Goal: Information Seeking & Learning: Check status

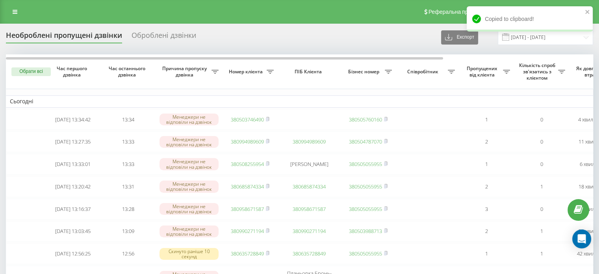
drag, startPoint x: 14, startPoint y: 9, endPoint x: 30, endPoint y: 27, distance: 24.3
click at [14, 9] on icon at bounding box center [15, 12] width 5 height 6
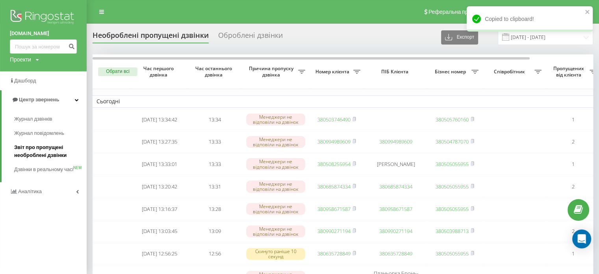
click at [43, 153] on span "Звіт про пропущені необроблені дзвінки" at bounding box center [48, 151] width 69 height 16
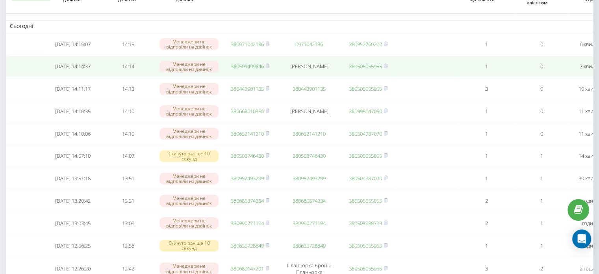
scroll to position [79, 0]
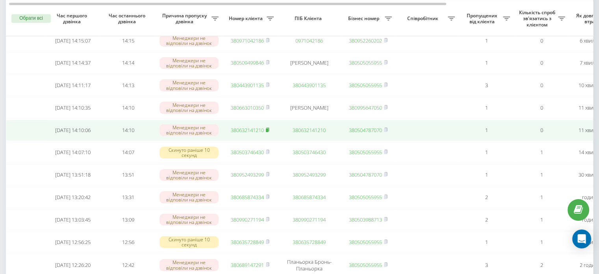
click at [268, 132] on rect at bounding box center [267, 130] width 2 height 4
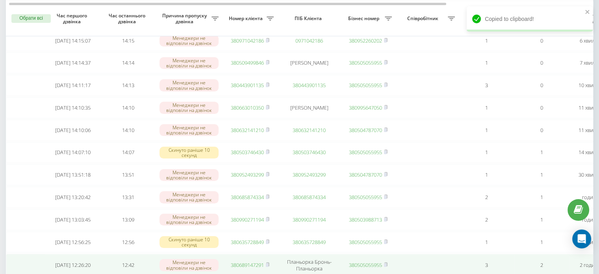
click at [400, 266] on td at bounding box center [427, 265] width 63 height 22
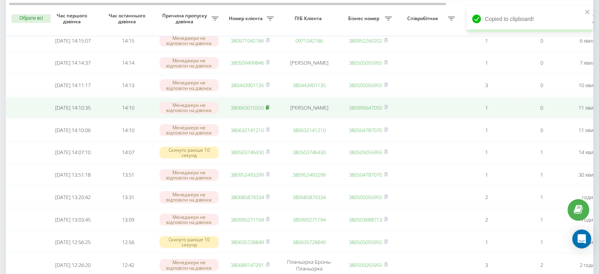
click at [268, 110] on rect at bounding box center [267, 108] width 2 height 4
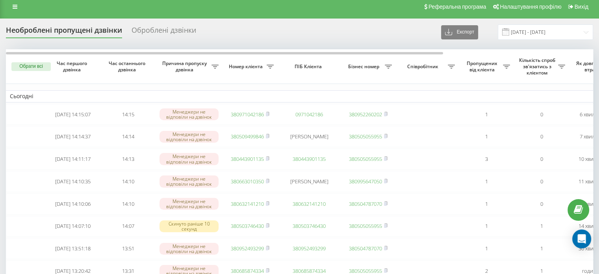
scroll to position [0, 0]
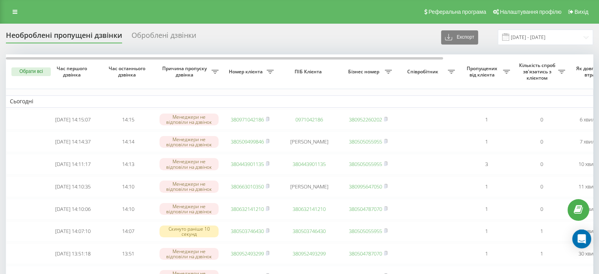
drag, startPoint x: 16, startPoint y: 9, endPoint x: 19, endPoint y: 20, distance: 12.0
click at [16, 9] on link at bounding box center [15, 11] width 14 height 11
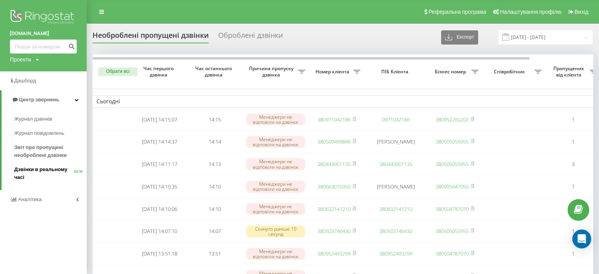
click at [24, 168] on span "Дзвінки в реальному часі" at bounding box center [44, 173] width 60 height 16
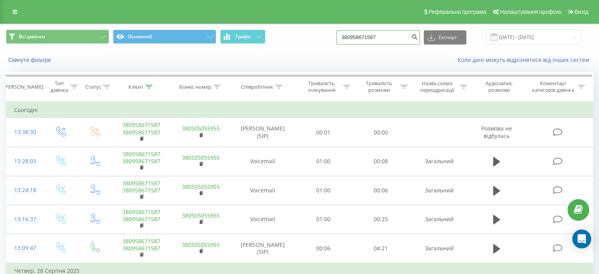
drag, startPoint x: 386, startPoint y: 37, endPoint x: 304, endPoint y: 26, distance: 83.0
click at [303, 27] on div "Всі дзвінки Основний Графік 380958671587 Експорт .csv .xls .xlsx 23.06.2025 - 2…" at bounding box center [299, 37] width 599 height 26
paste input "663010350"
type input "380663010350"
click at [418, 37] on icon "submit" at bounding box center [414, 35] width 7 height 5
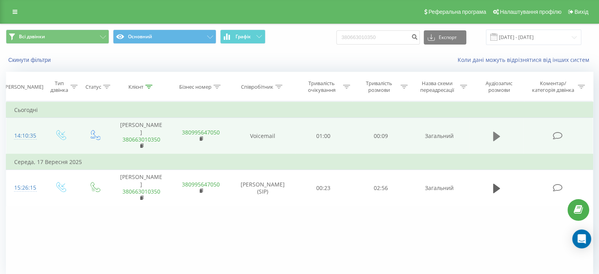
click at [493, 136] on icon at bounding box center [496, 136] width 7 height 9
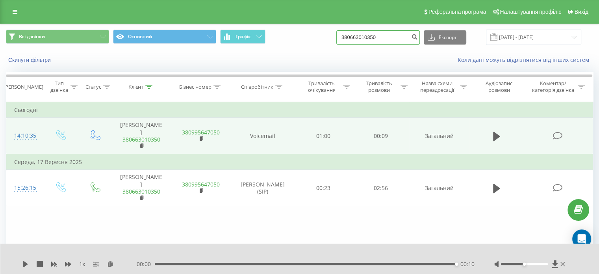
drag, startPoint x: 387, startPoint y: 35, endPoint x: 240, endPoint y: 22, distance: 147.6
click at [240, 22] on div "Реферальна програма Налаштування профілю Вихід Всі дзвінки Основний Графік 3806…" at bounding box center [299, 154] width 599 height 308
paste input "957094665"
type input "380957094665"
click at [418, 38] on icon "submit" at bounding box center [414, 35] width 7 height 5
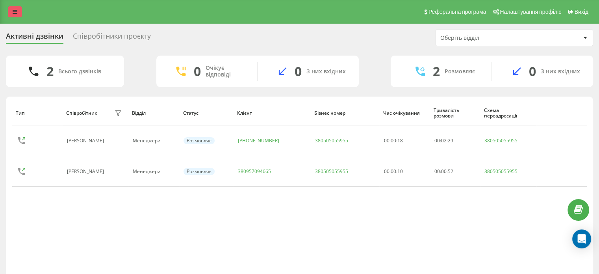
click at [15, 10] on icon at bounding box center [15, 12] width 5 height 6
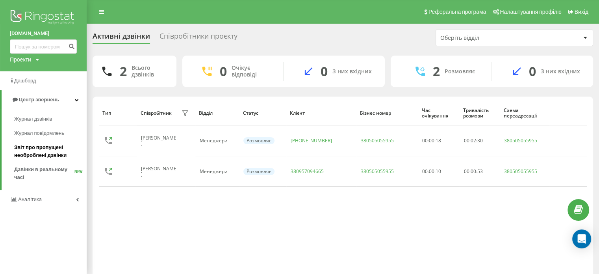
click at [34, 147] on span "Звіт про пропущені необроблені дзвінки" at bounding box center [48, 151] width 69 height 16
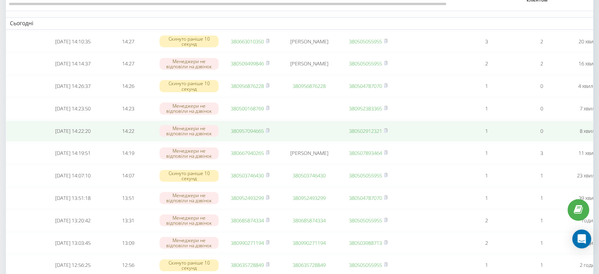
scroll to position [79, 0]
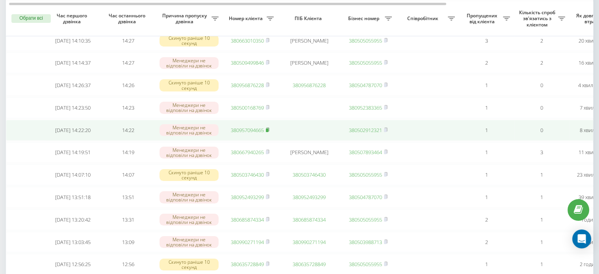
click at [268, 132] on rect at bounding box center [267, 130] width 2 height 4
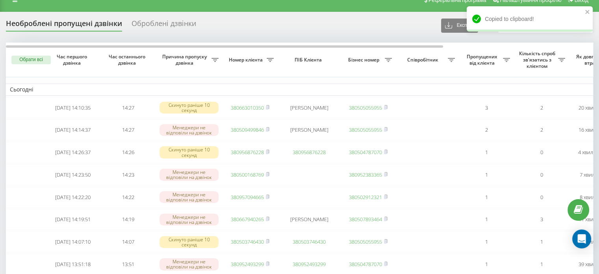
scroll to position [0, 0]
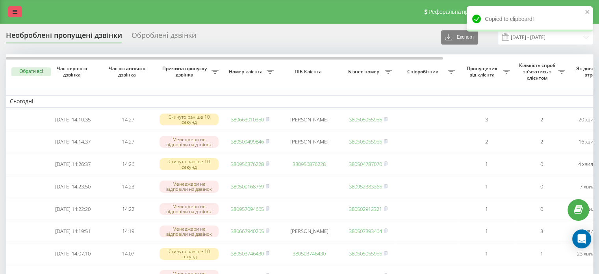
click at [13, 9] on icon at bounding box center [15, 12] width 5 height 6
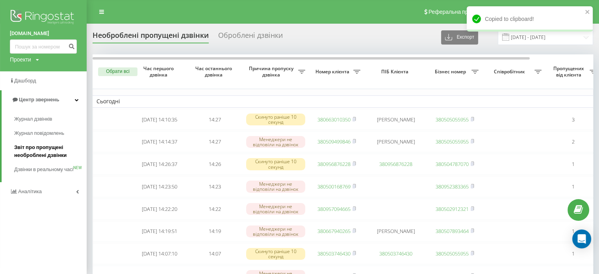
click at [20, 152] on span "Звіт про пропущені необроблені дзвінки" at bounding box center [48, 151] width 69 height 16
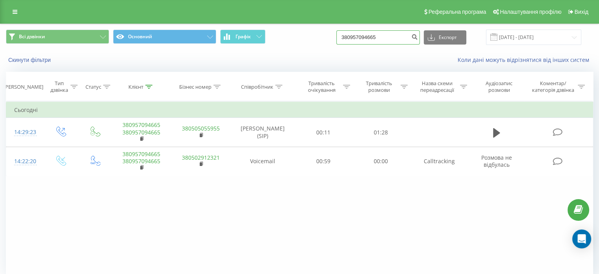
drag, startPoint x: 398, startPoint y: 39, endPoint x: 245, endPoint y: 26, distance: 153.4
click at [245, 26] on div "Всі дзвінки Основний Графік 380957094665 Експорт .csv .xls .xlsx 23.06.2025 - 2…" at bounding box center [299, 37] width 599 height 26
paste input "6876228"
type input "380956876228"
click at [418, 37] on icon "submit" at bounding box center [414, 35] width 7 height 5
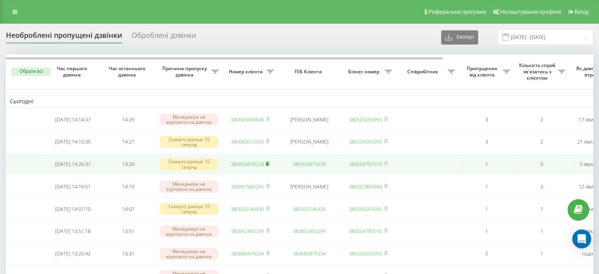
click at [268, 166] on rect at bounding box center [267, 164] width 2 height 4
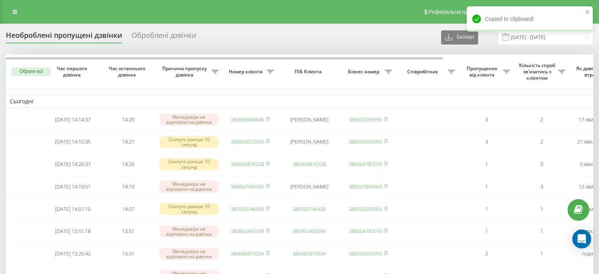
click at [13, 4] on div "Реферальна програма Налаштування профілю Вихід" at bounding box center [299, 12] width 599 height 24
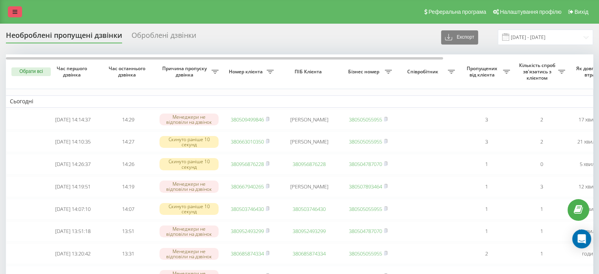
click at [9, 11] on link at bounding box center [15, 11] width 14 height 11
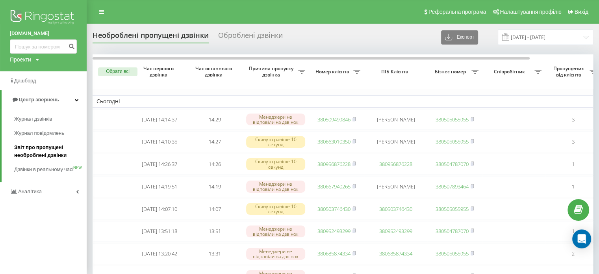
click at [30, 149] on span "Звіт про пропущені необроблені дзвінки" at bounding box center [48, 151] width 69 height 16
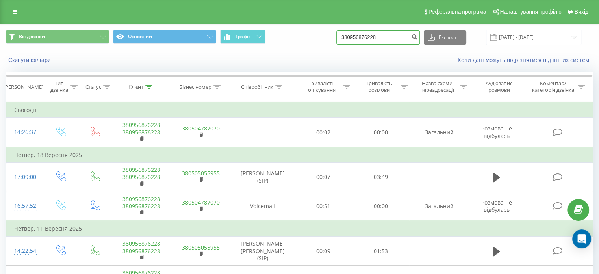
drag, startPoint x: 396, startPoint y: 35, endPoint x: 196, endPoint y: 28, distance: 200.3
click at [196, 28] on div "Всі дзвінки Основний Графік 380956876228 Експорт .csv .xls .xlsx 23.06.2025 - 2…" at bounding box center [299, 37] width 599 height 26
click at [418, 38] on icon "submit" at bounding box center [414, 35] width 7 height 5
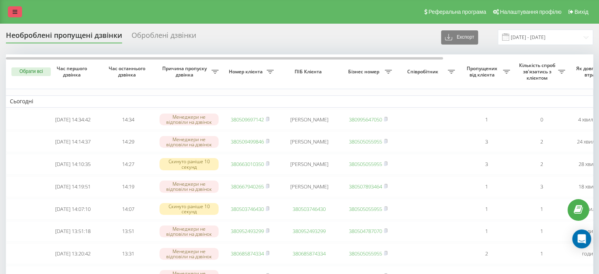
click at [8, 13] on link at bounding box center [15, 11] width 14 height 11
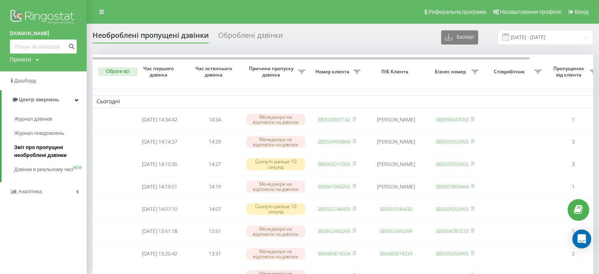
click at [43, 160] on link "Звіт про пропущені необроблені дзвінки" at bounding box center [50, 151] width 73 height 22
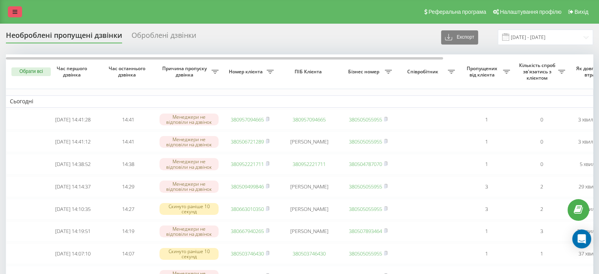
click at [10, 11] on link at bounding box center [15, 11] width 14 height 11
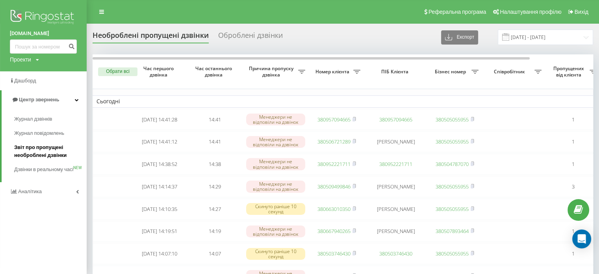
click at [33, 147] on span "Звіт про пропущені необроблені дзвінки" at bounding box center [48, 151] width 69 height 16
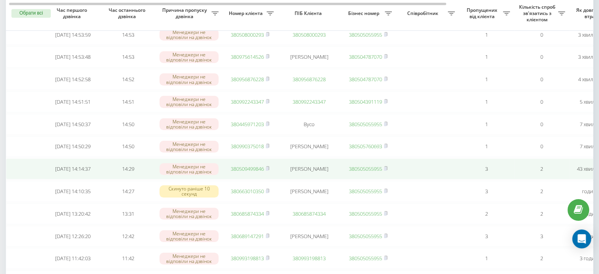
scroll to position [79, 0]
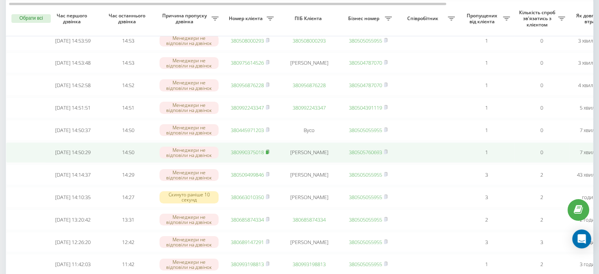
drag, startPoint x: 268, startPoint y: 158, endPoint x: 299, endPoint y: 193, distance: 47.2
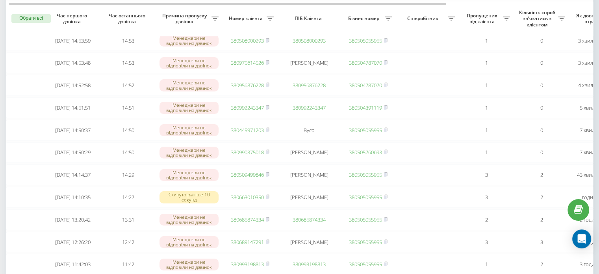
click at [268, 154] on rect at bounding box center [267, 153] width 2 height 4
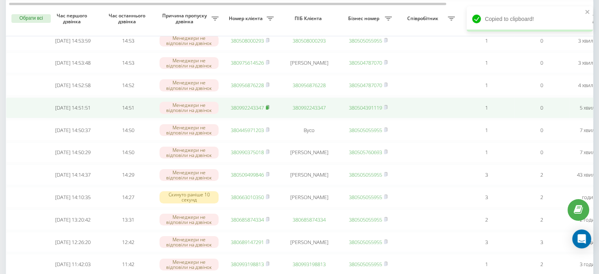
click at [268, 110] on rect at bounding box center [267, 108] width 2 height 4
